Goal: Navigation & Orientation: Find specific page/section

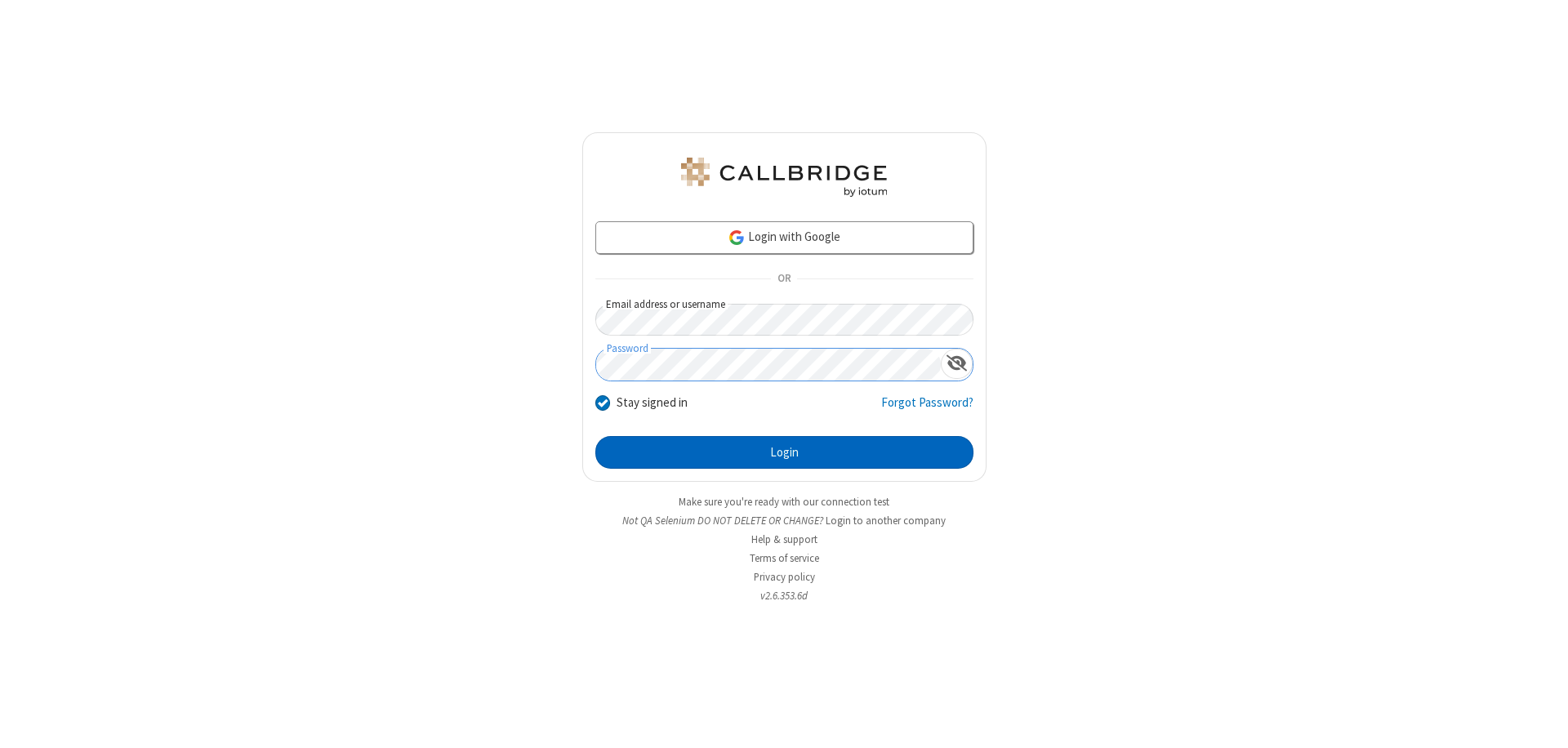
click at [784, 452] on button "Login" at bounding box center [784, 452] width 378 height 33
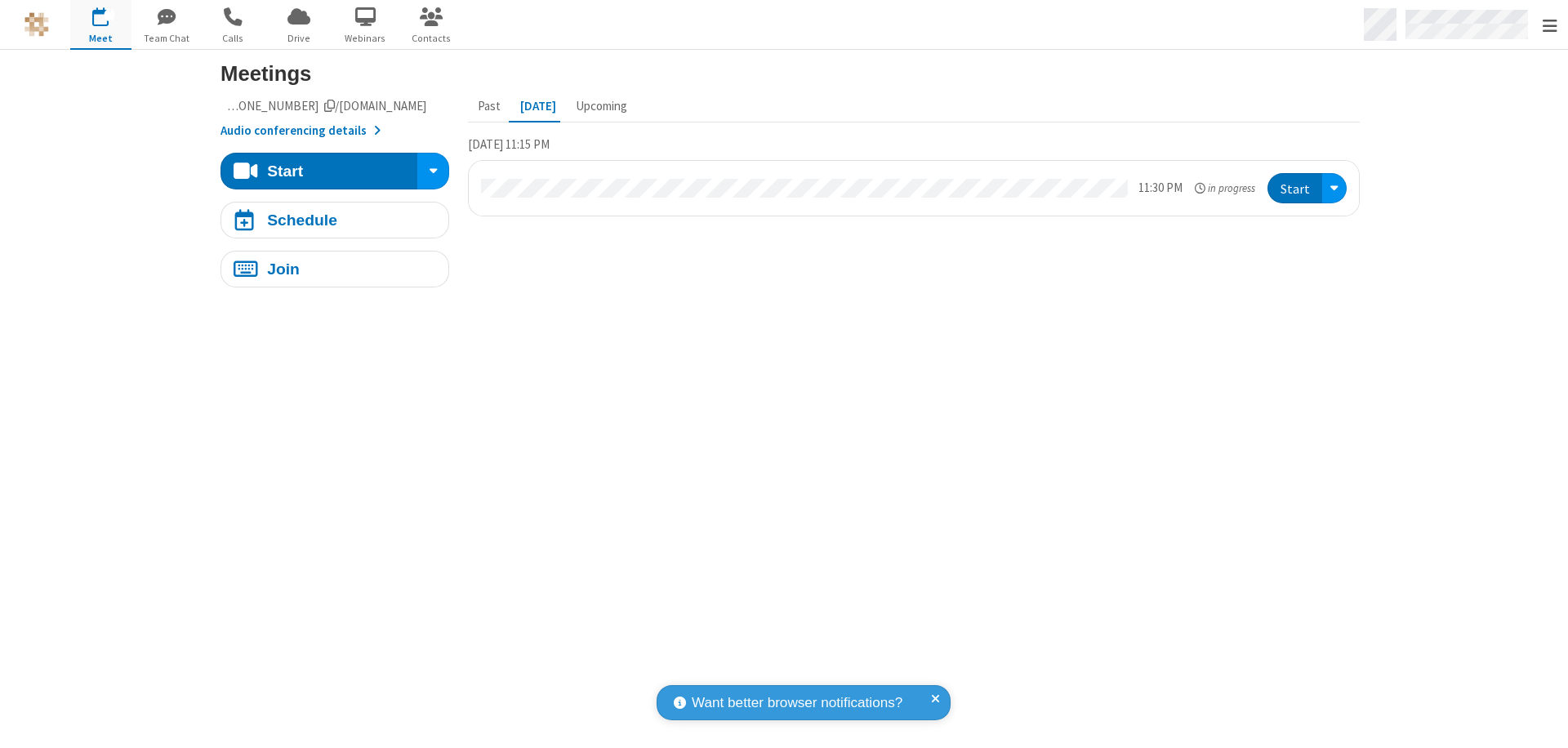
click at [1549, 25] on span "Open menu" at bounding box center [1549, 26] width 14 height 16
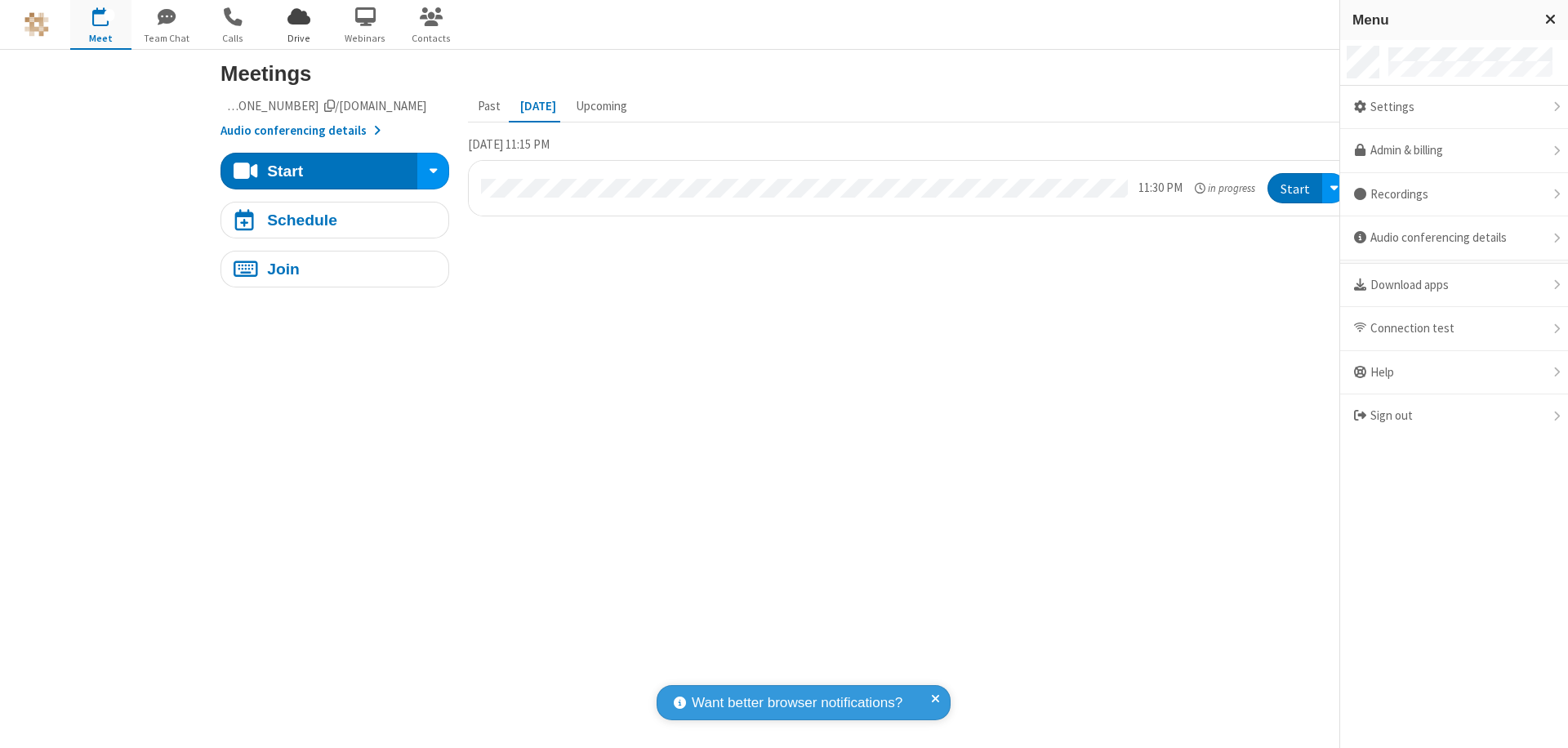
click at [299, 37] on span "Drive" at bounding box center [299, 38] width 62 height 14
